Goal: Check status: Check status

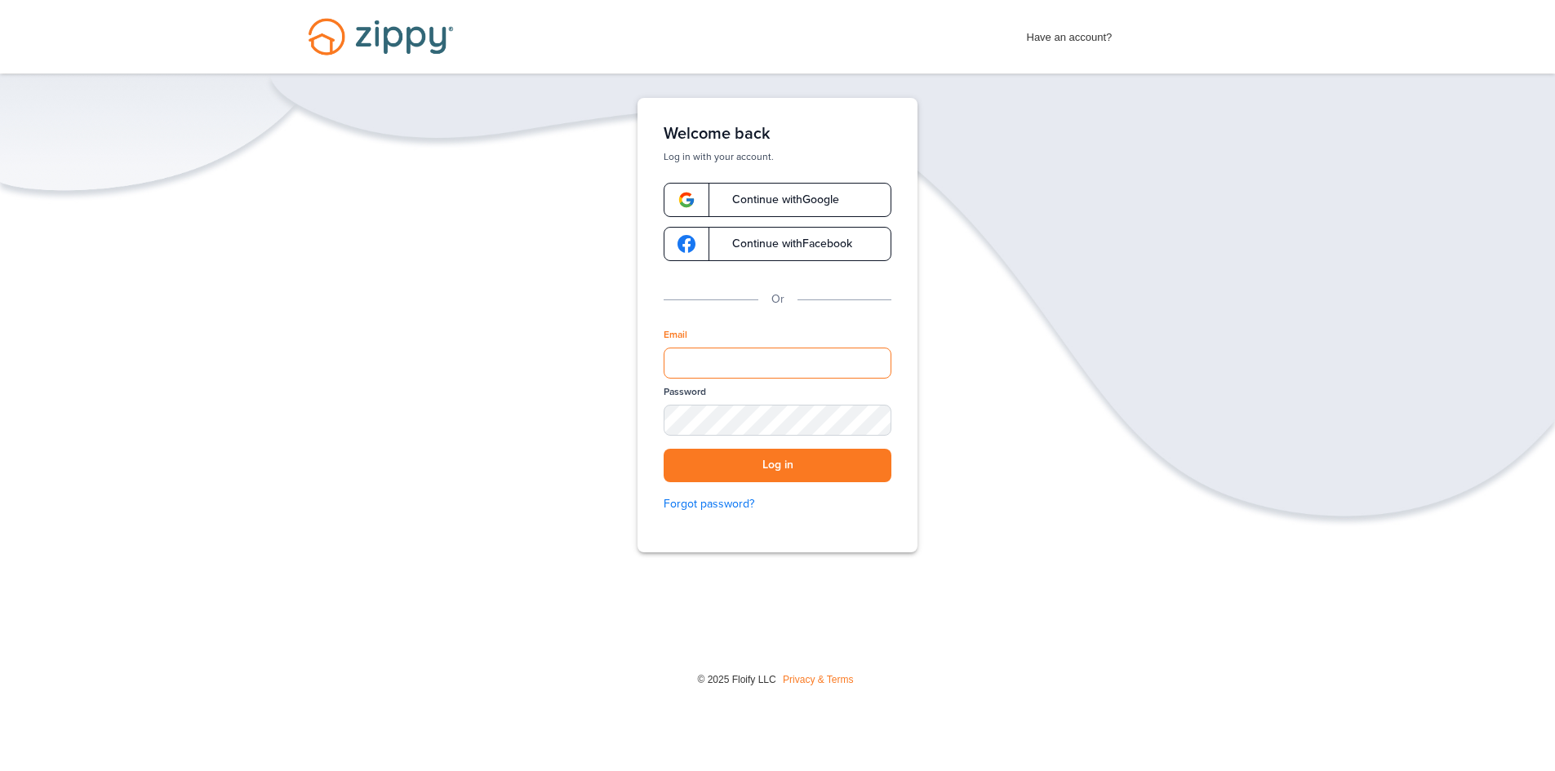
click at [789, 368] on input "Email" at bounding box center [778, 363] width 228 height 31
type input "**********"
click at [664, 449] on button "Log in" at bounding box center [778, 465] width 228 height 33
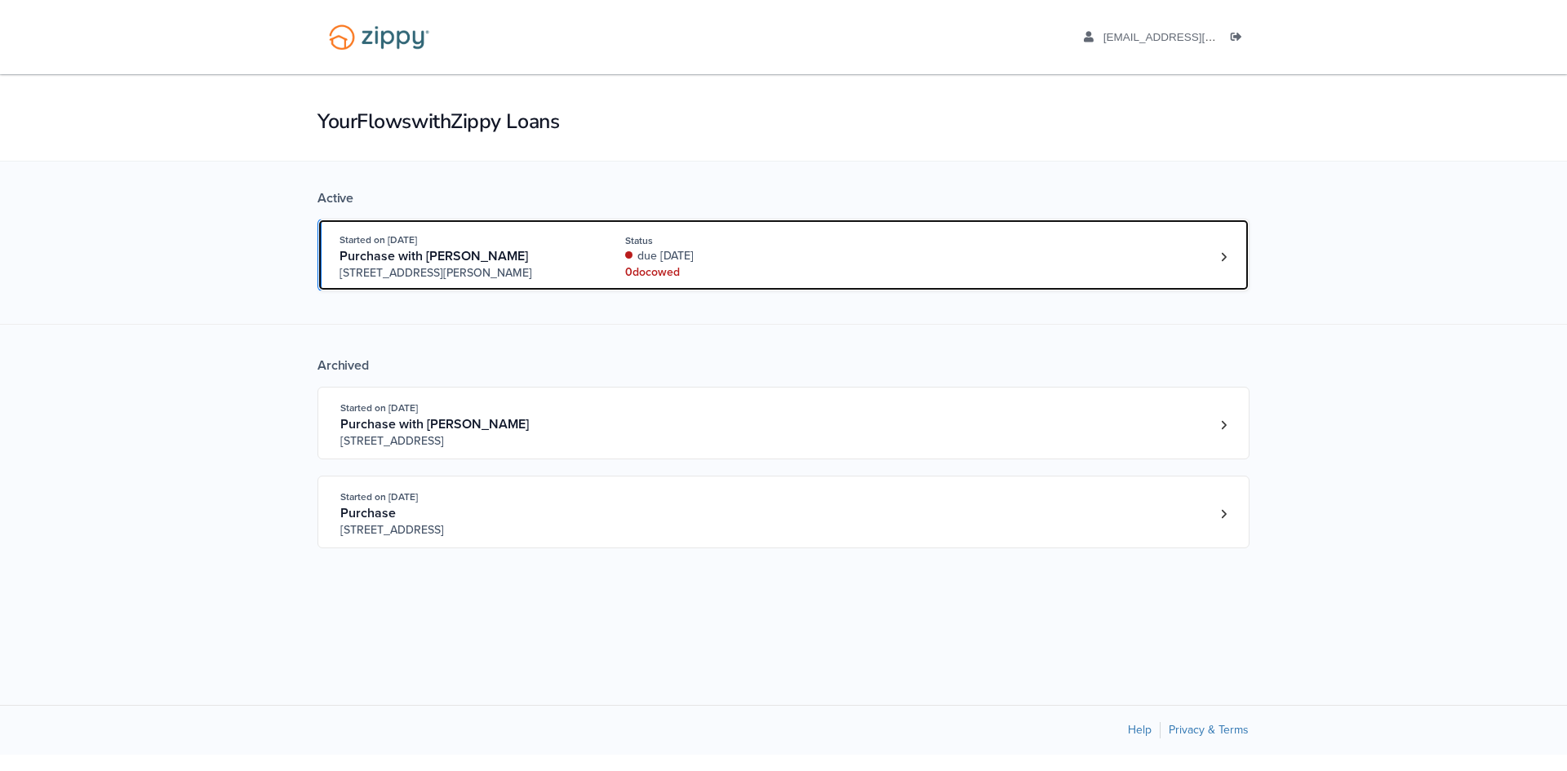
click at [1207, 260] on div "Started on [DATE] Purchase with [PERSON_NAME] [STREET_ADDRESS][PERSON_NAME] Sta…" at bounding box center [776, 257] width 872 height 50
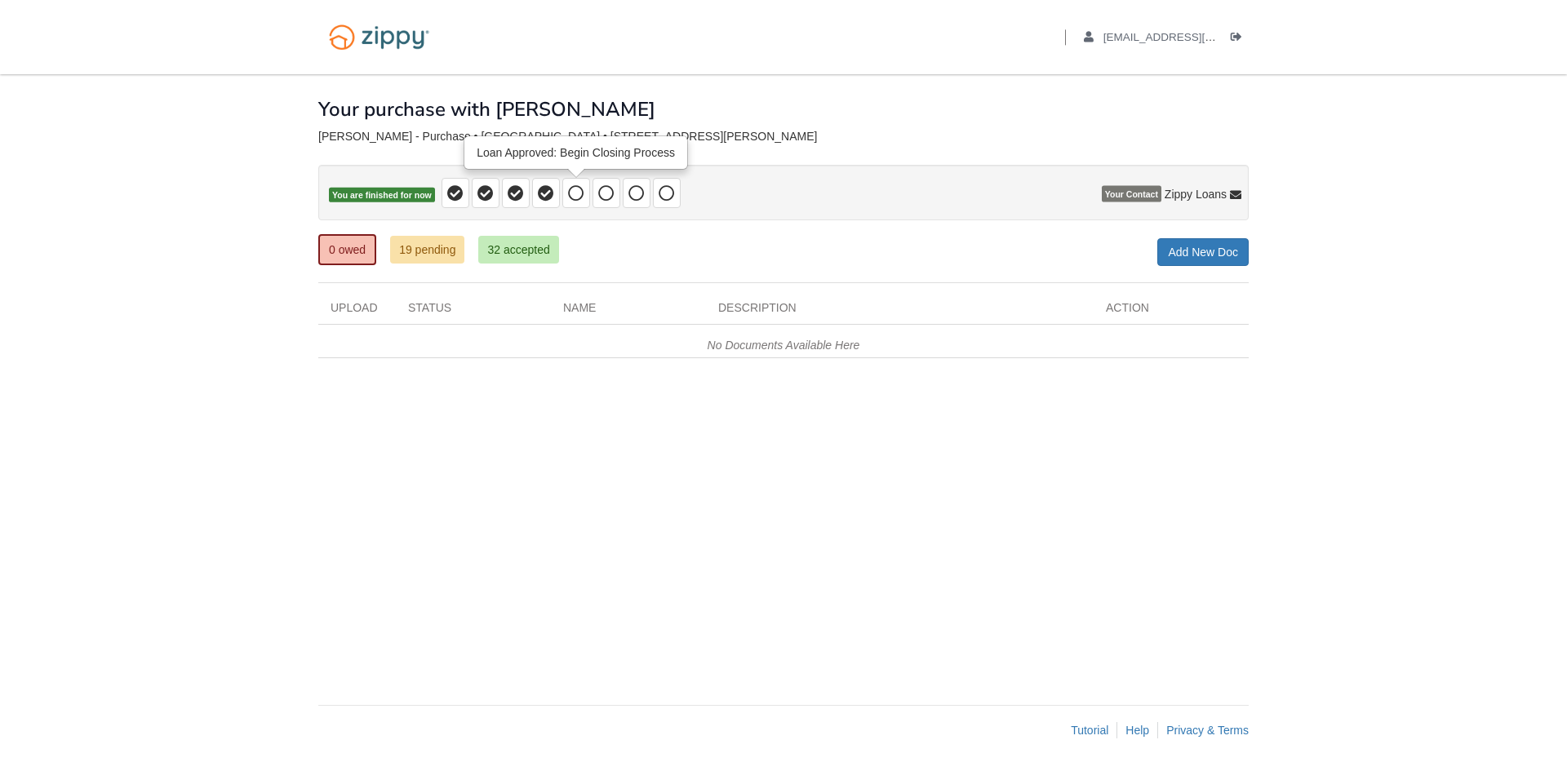
click at [572, 193] on icon at bounding box center [576, 193] width 16 height 16
click at [420, 260] on link "19 pending" at bounding box center [427, 250] width 74 height 28
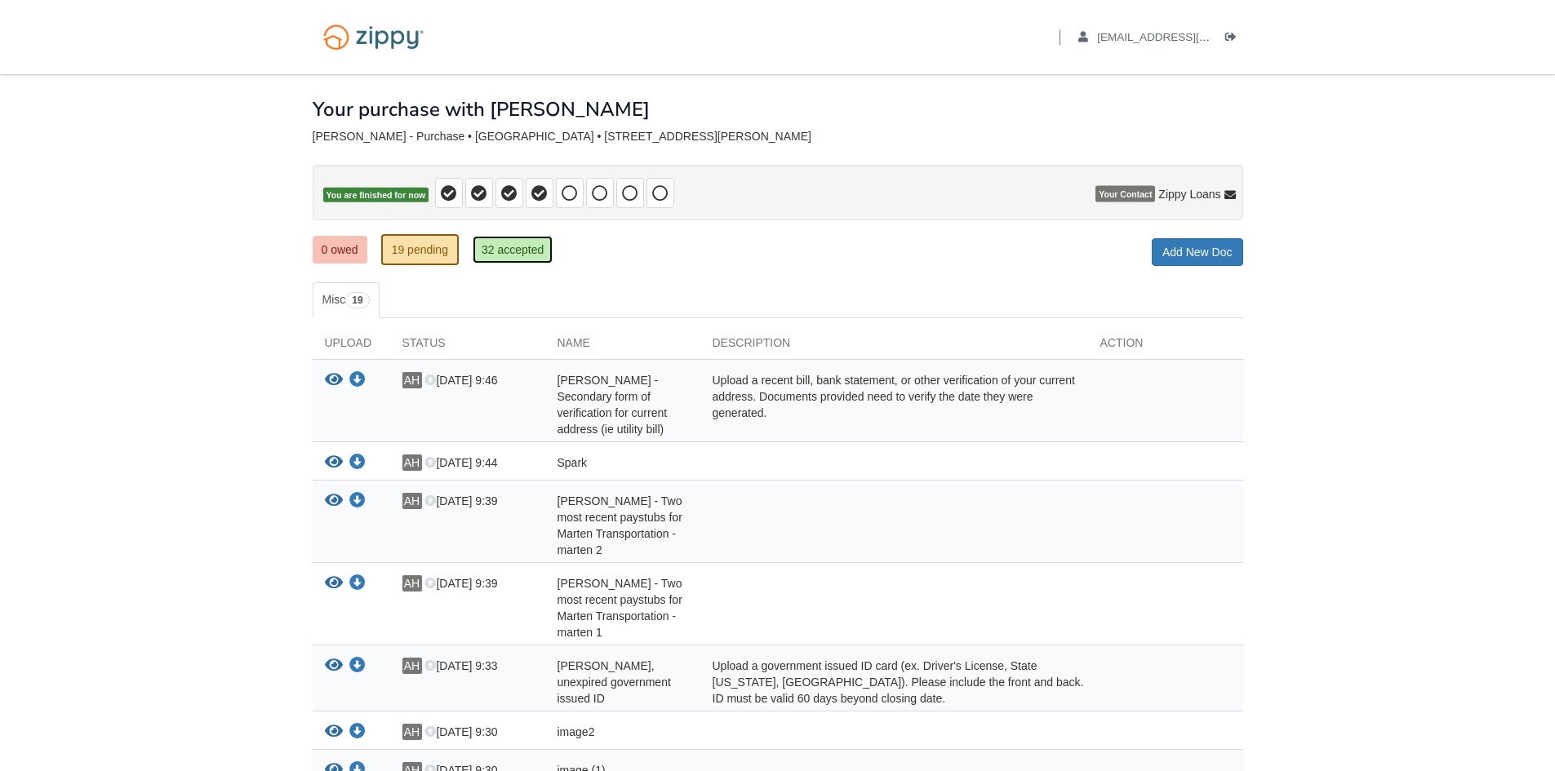
click at [499, 252] on link "32 accepted" at bounding box center [513, 250] width 80 height 28
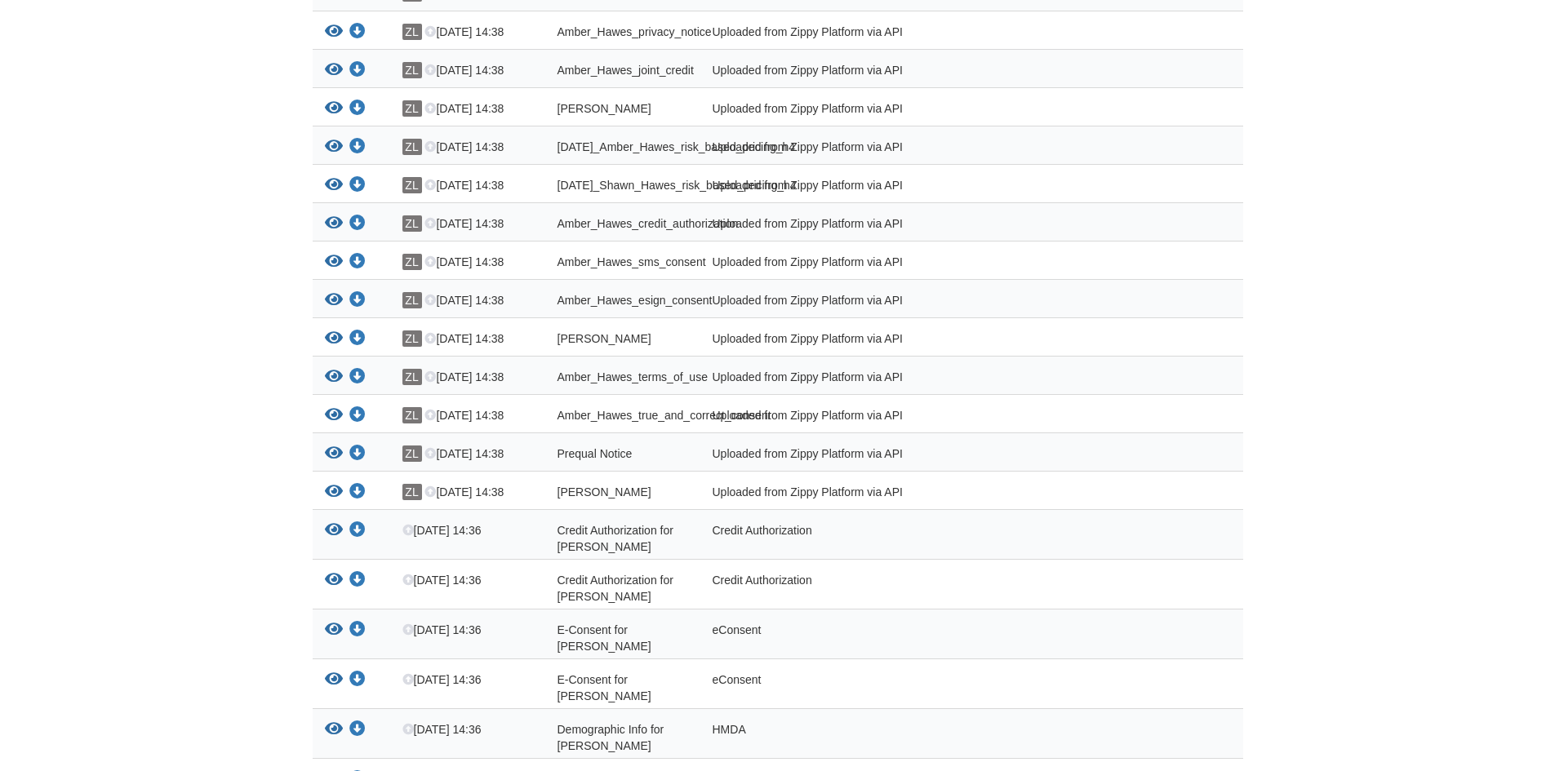
scroll to position [1173, 0]
